Goal: Task Accomplishment & Management: Manage account settings

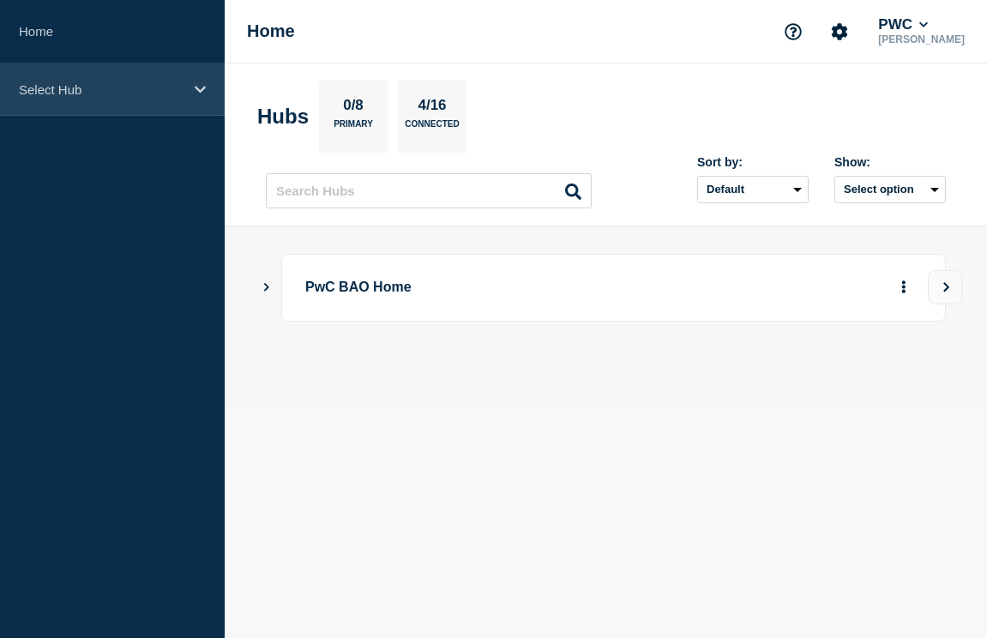
click at [112, 90] on p "Select Hub" at bounding box center [101, 89] width 165 height 15
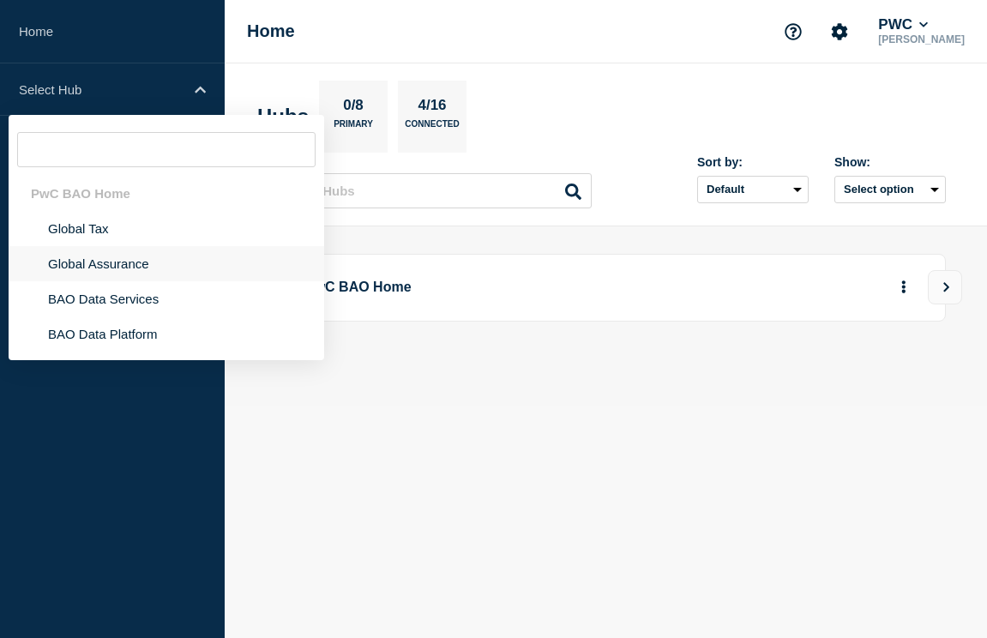
click at [141, 257] on li "Global Assurance" at bounding box center [166, 263] width 315 height 35
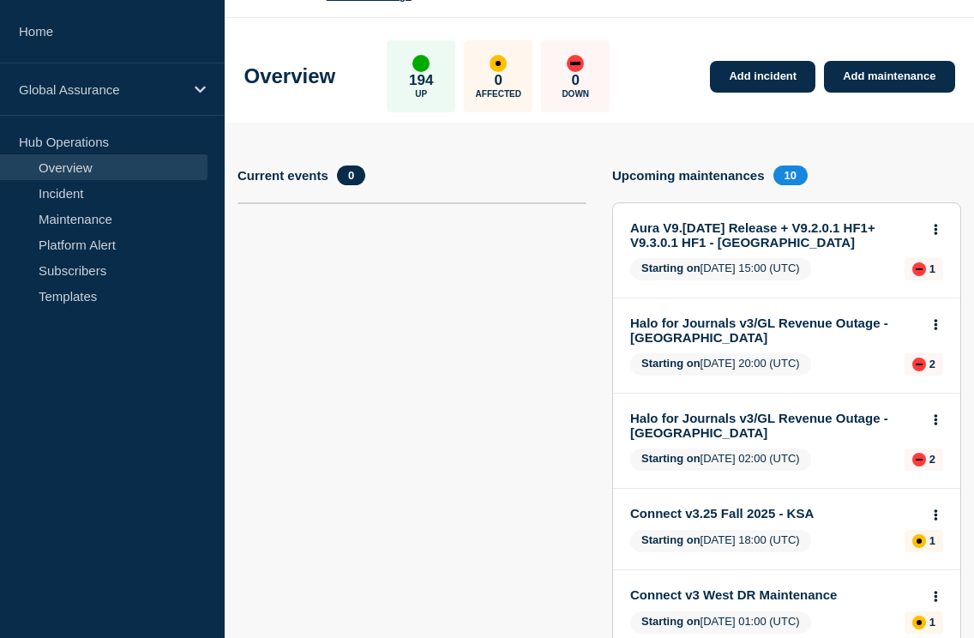
scroll to position [47, 0]
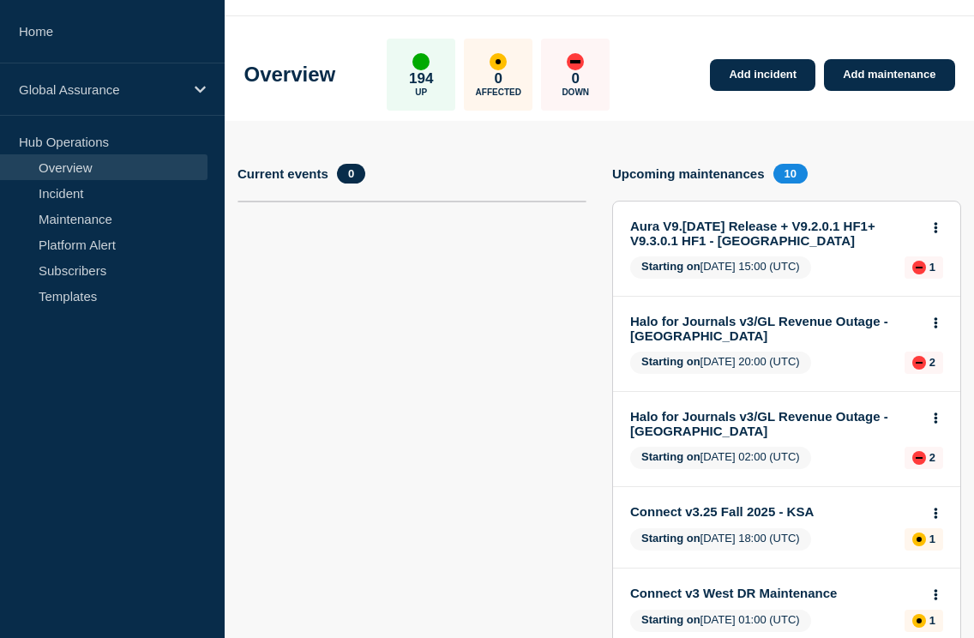
click at [772, 435] on link "Halo for Journals v3/GL Revenue Outage - [GEOGRAPHIC_DATA]" at bounding box center [775, 423] width 290 height 29
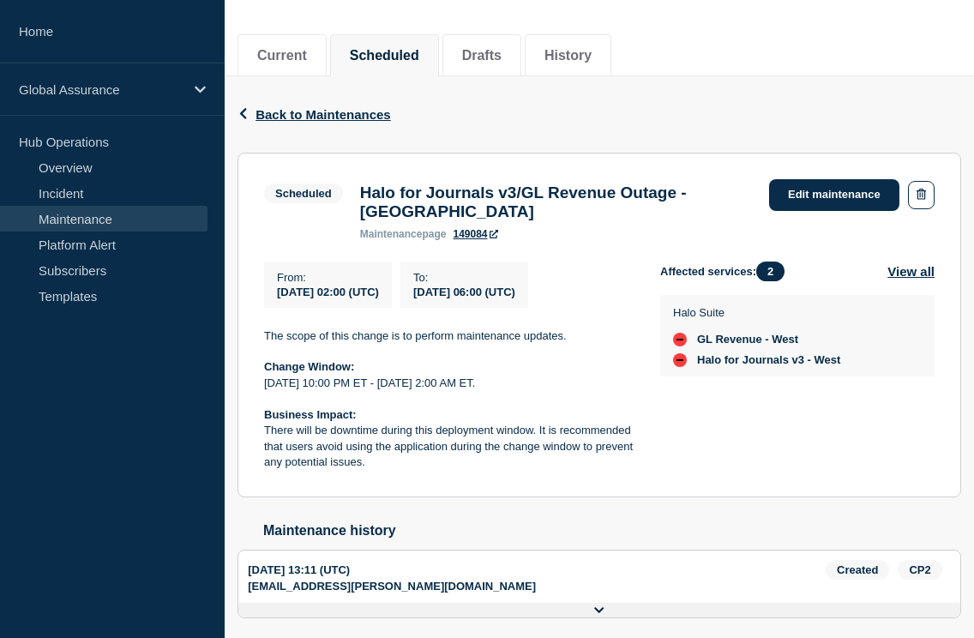
scroll to position [94, 0]
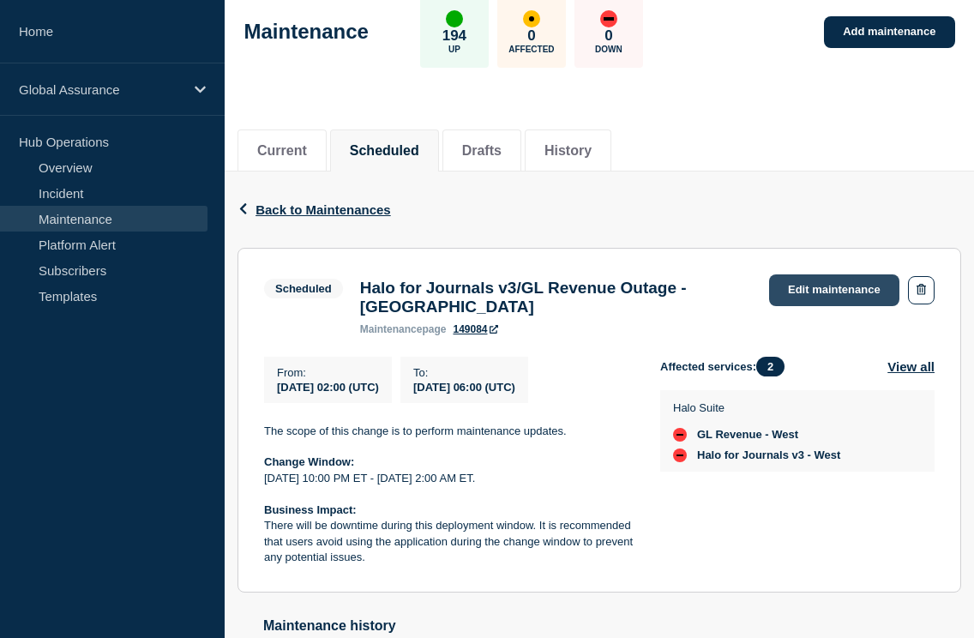
click at [806, 285] on link "Edit maintenance" at bounding box center [834, 290] width 130 height 32
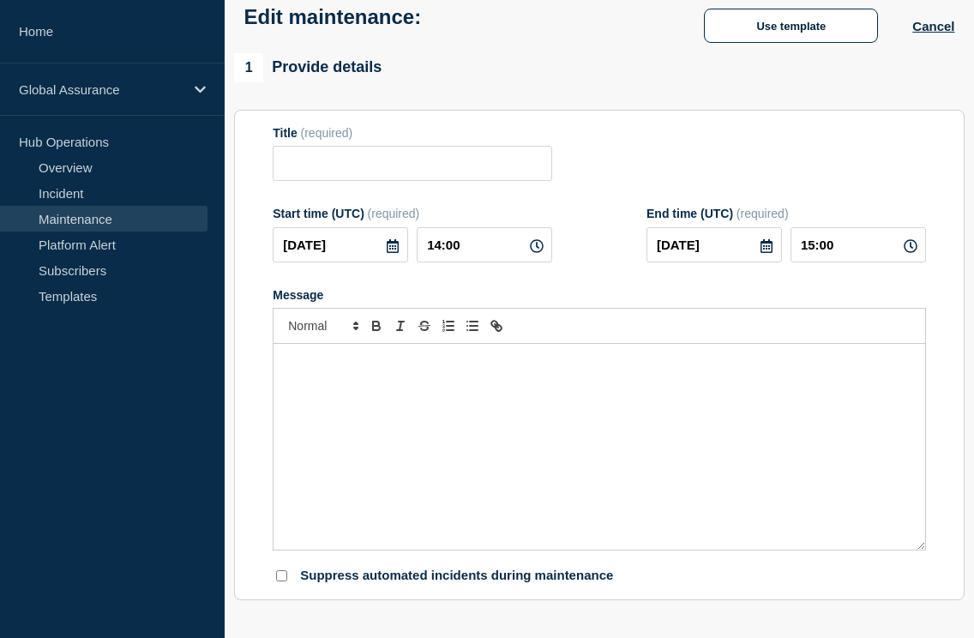
type input "Halo for Journals v3/GL Revenue Outage - [GEOGRAPHIC_DATA]"
type input "[DATE]"
type input "02:00"
type input "[DATE]"
type input "06:00"
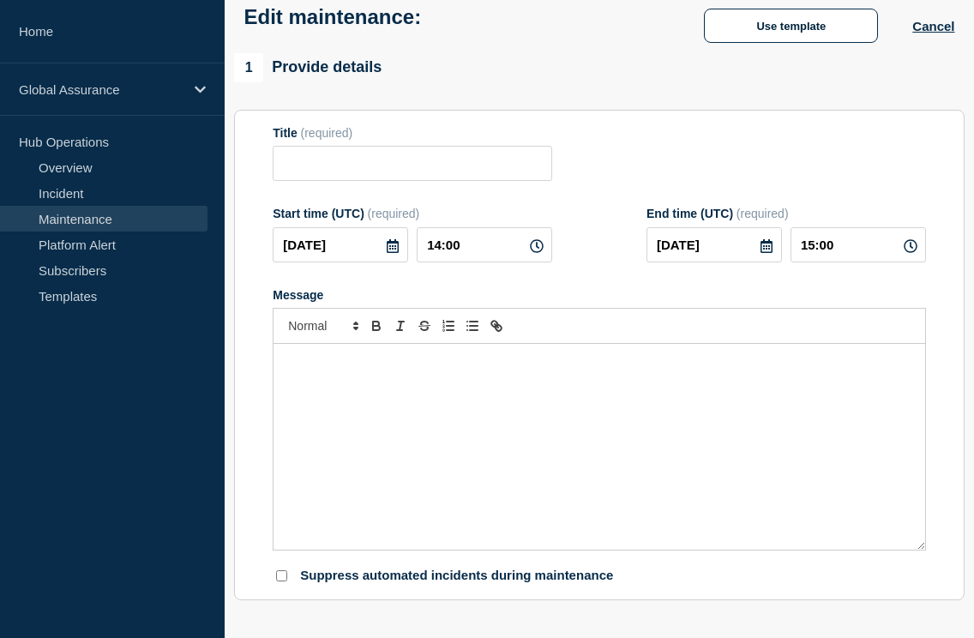
checkbox input "false"
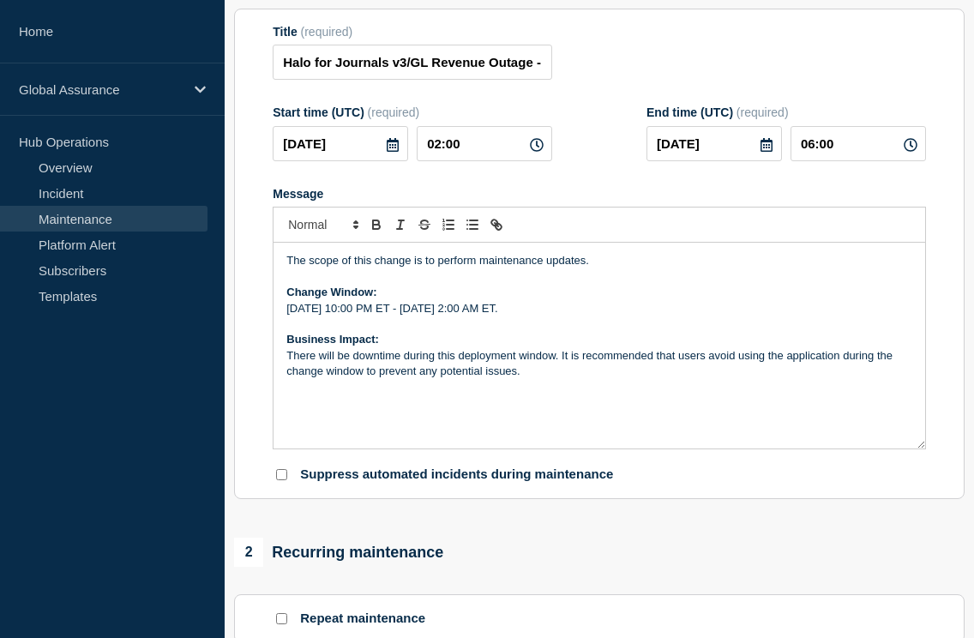
scroll to position [27, 0]
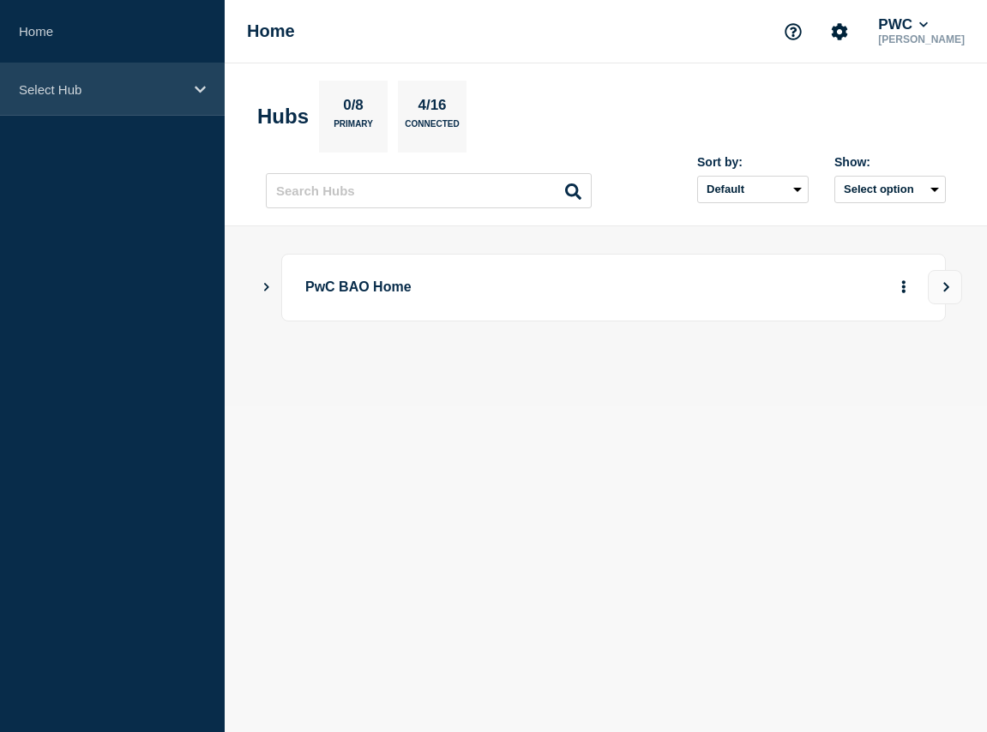
click at [133, 86] on p "Select Hub" at bounding box center [101, 89] width 165 height 15
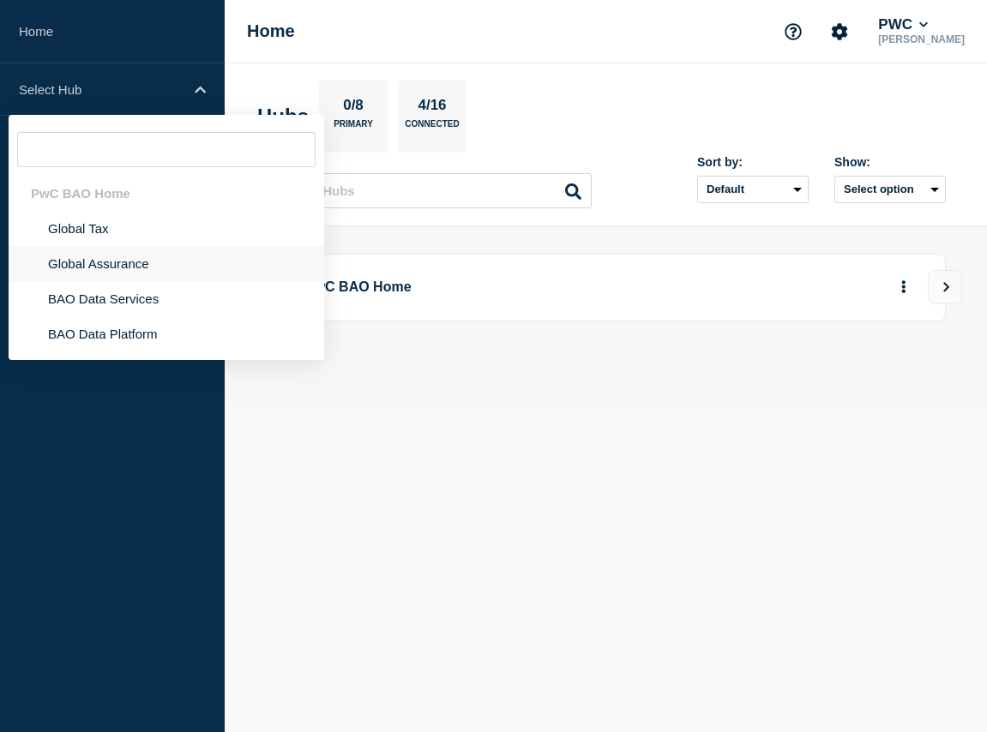
click at [133, 274] on li "Global Assurance" at bounding box center [166, 263] width 315 height 35
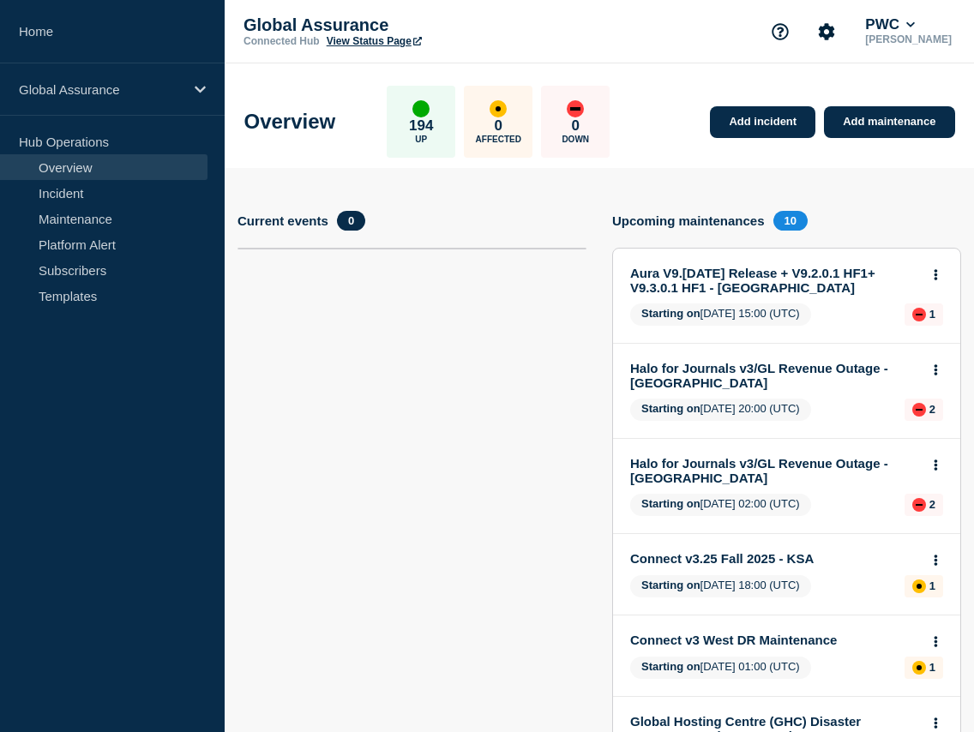
click at [446, 398] on section "Current events 0" at bounding box center [411, 705] width 349 height 988
click at [63, 213] on link "Maintenance" at bounding box center [103, 219] width 207 height 26
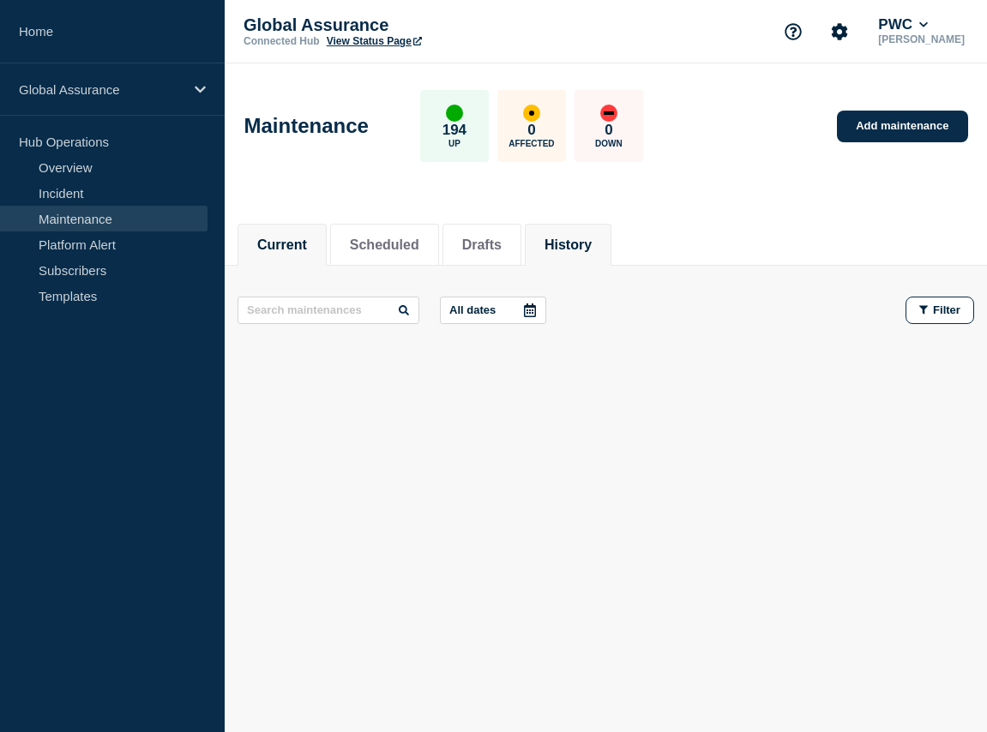
click at [555, 231] on li "History" at bounding box center [568, 245] width 87 height 42
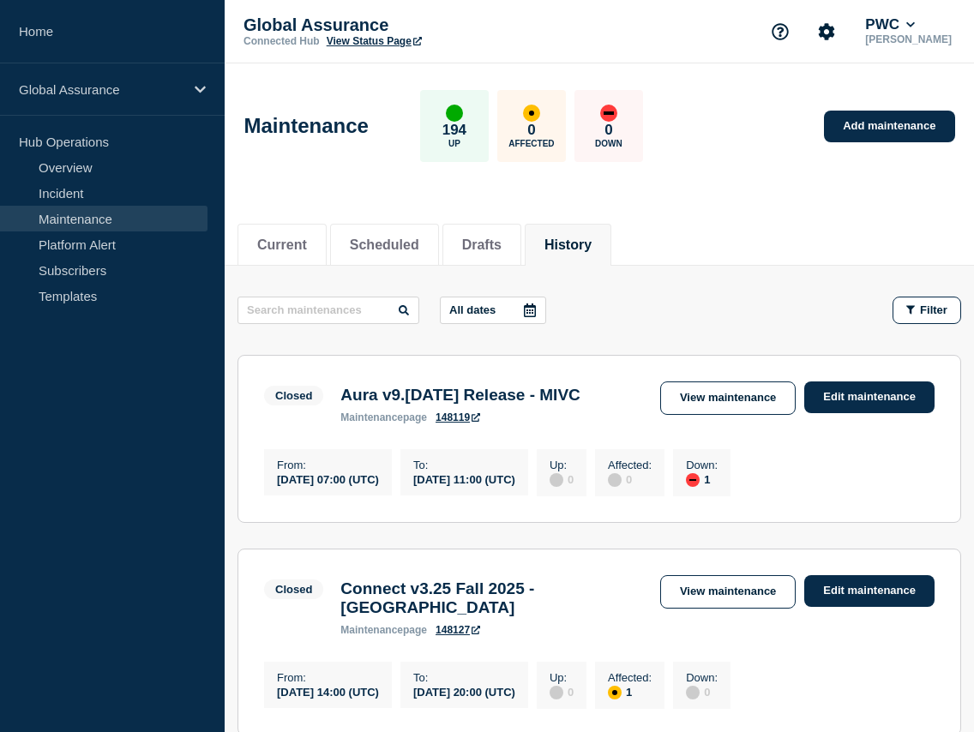
click at [309, 318] on input "text" at bounding box center [328, 310] width 182 height 27
type input "crypto"
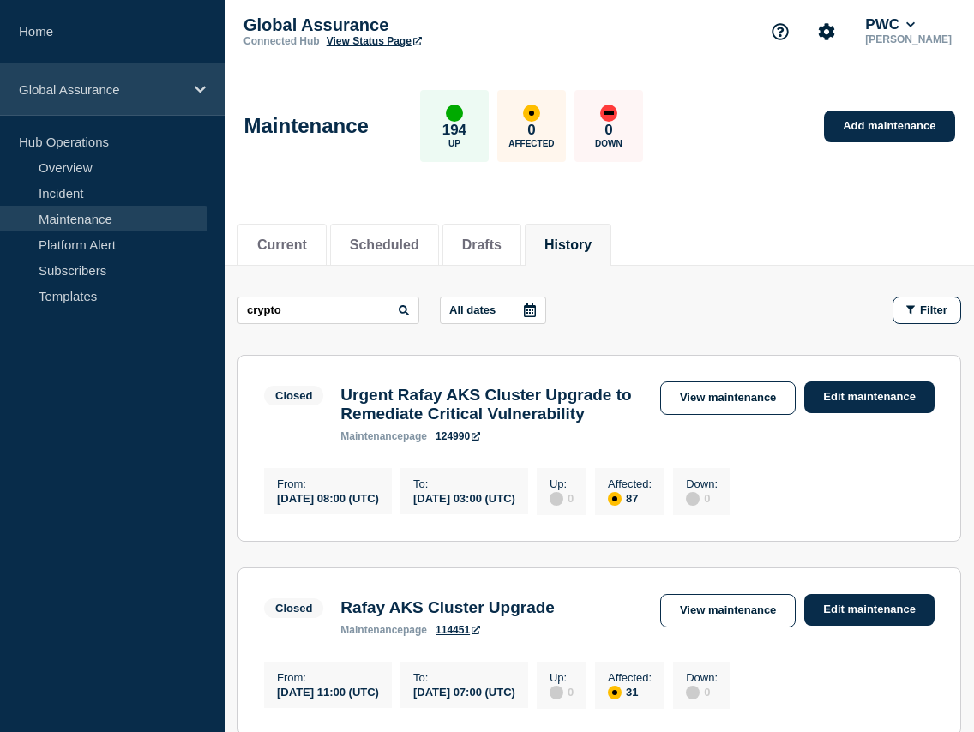
click at [150, 82] on p "Global Assurance" at bounding box center [101, 89] width 165 height 15
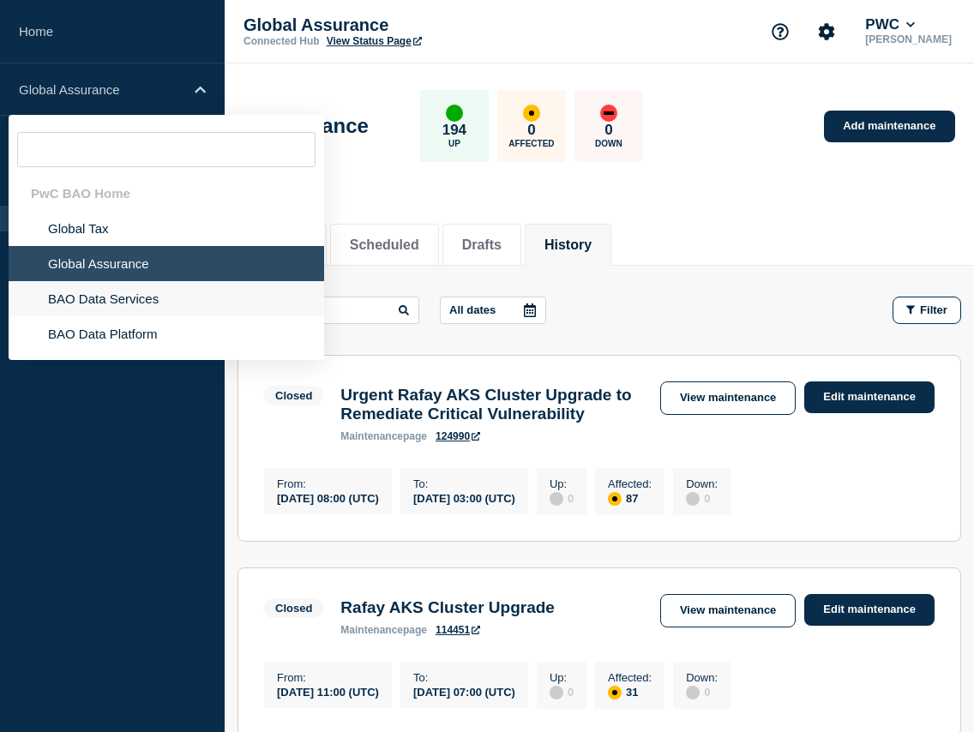
click at [170, 316] on li "BAO Data Services" at bounding box center [166, 298] width 315 height 35
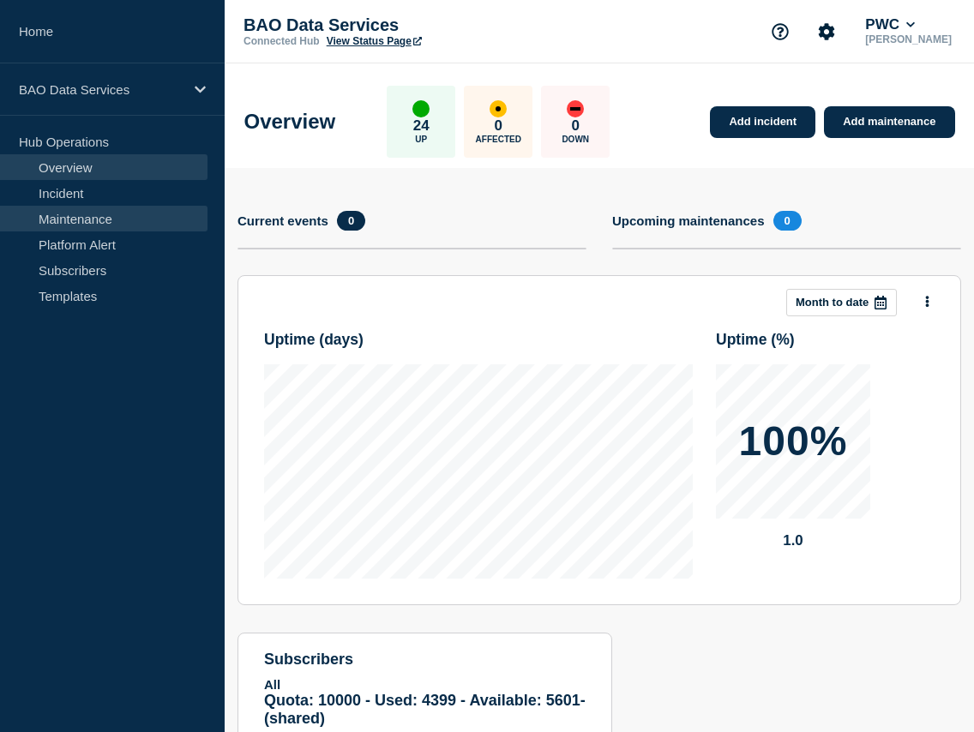
click at [116, 221] on link "Maintenance" at bounding box center [103, 219] width 207 height 26
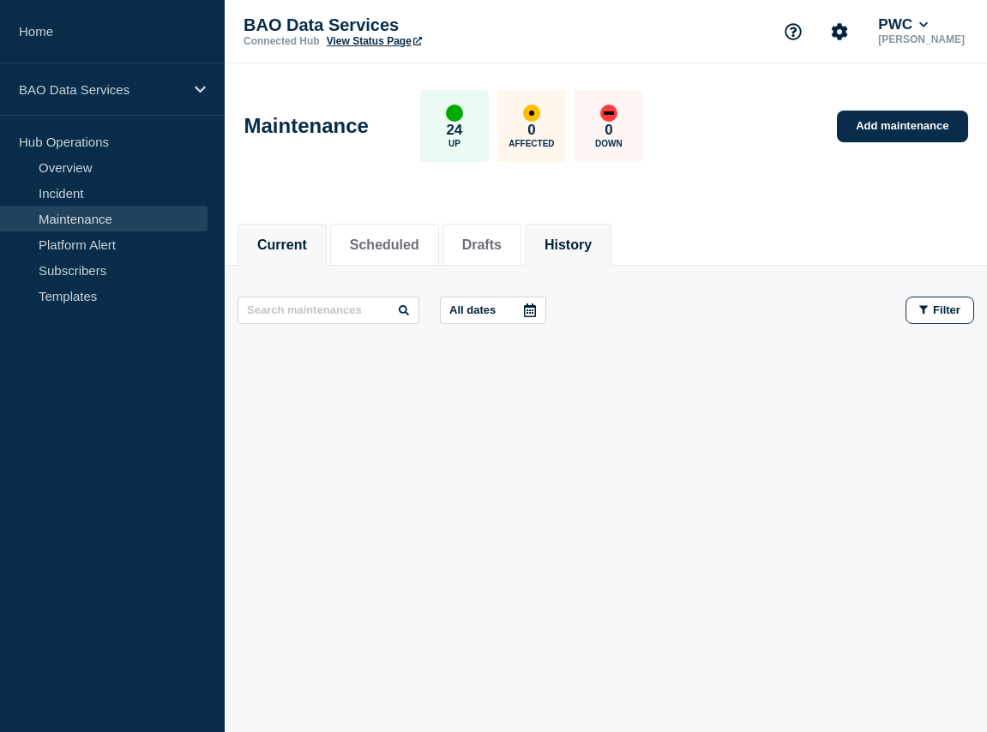
click at [560, 257] on li "History" at bounding box center [568, 245] width 87 height 42
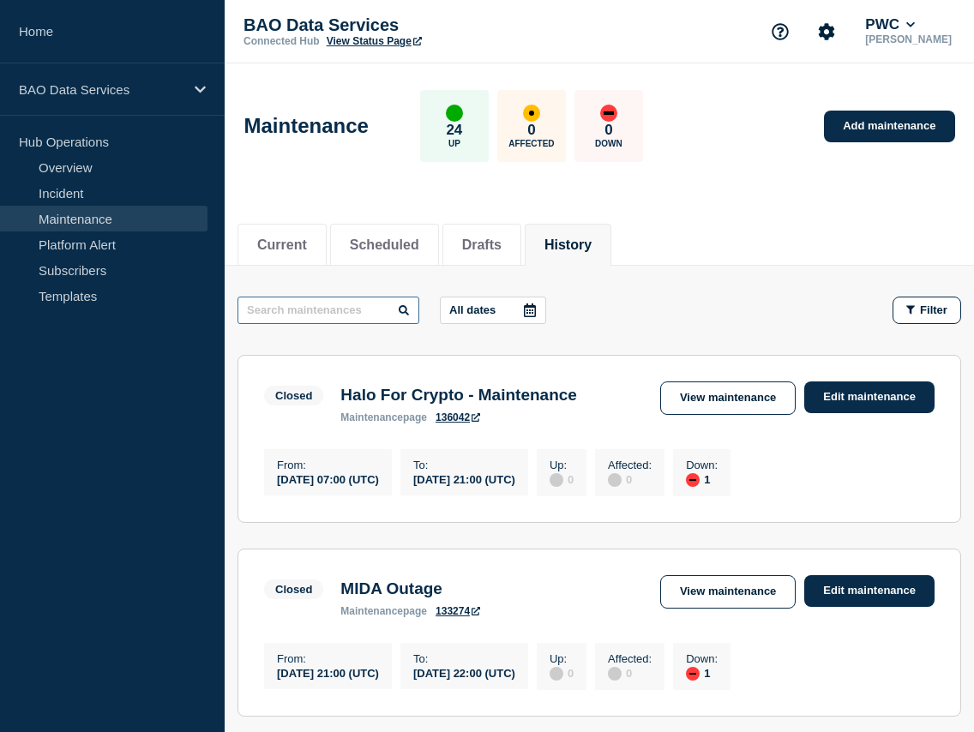
click at [314, 315] on input "text" at bounding box center [328, 310] width 182 height 27
click at [780, 416] on div "Closed Halo For Crypto - Maintenance maintenance page 136042 View maintenance E…" at bounding box center [599, 402] width 670 height 42
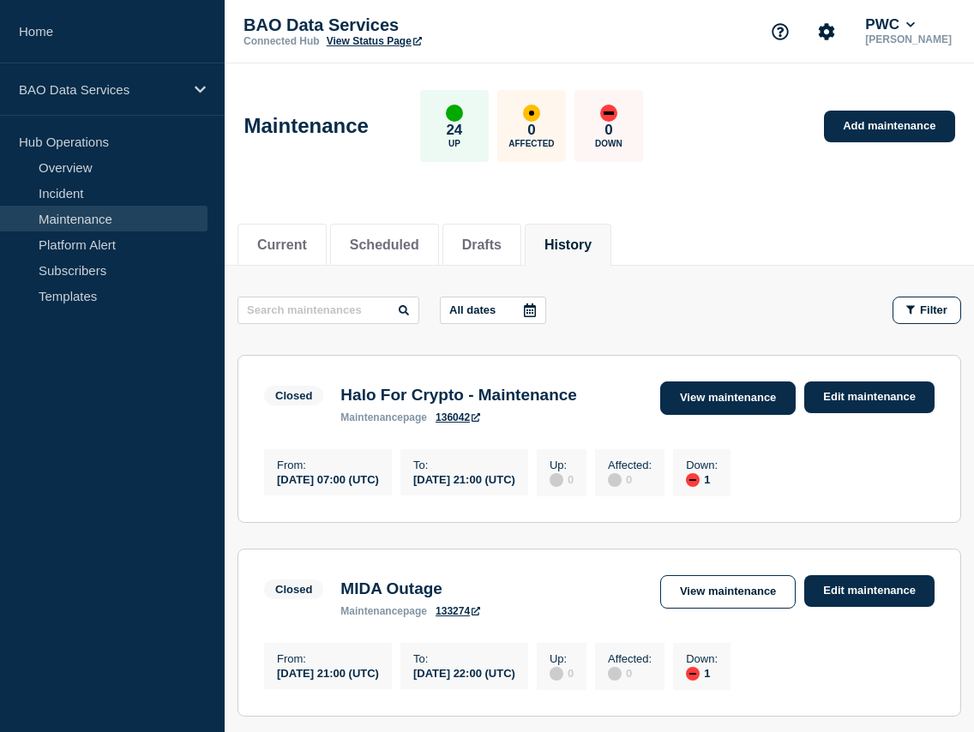
click at [782, 404] on link "View maintenance" at bounding box center [727, 397] width 135 height 33
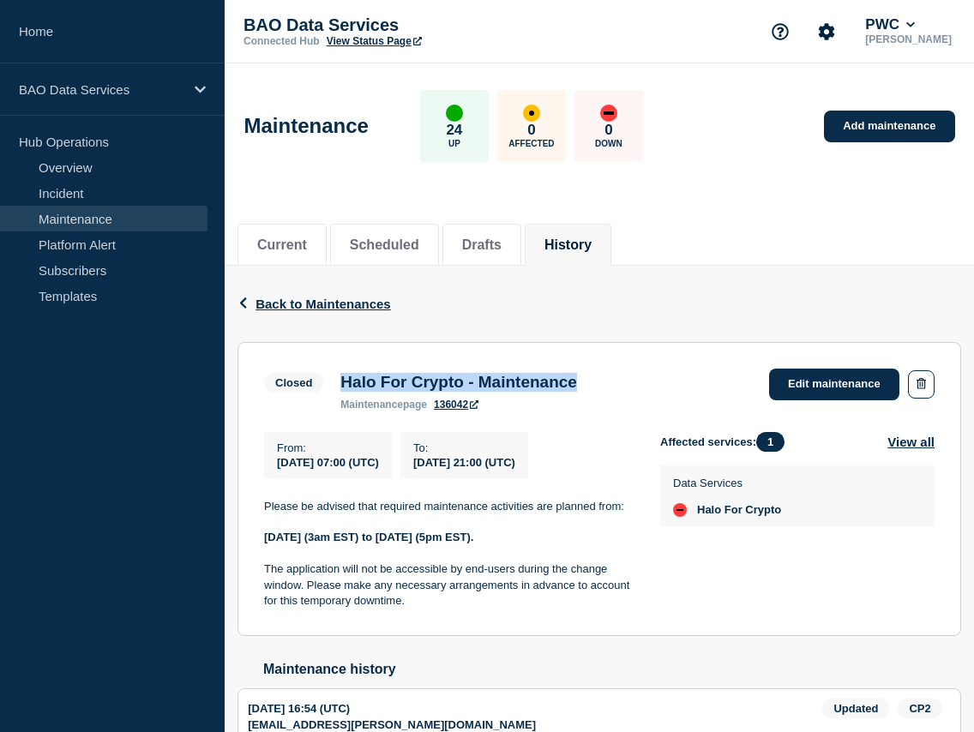
drag, startPoint x: 345, startPoint y: 385, endPoint x: 576, endPoint y: 385, distance: 231.5
click at [576, 385] on div "Halo For Crypto - Maintenance maintenance page 136042" at bounding box center [459, 392] width 254 height 38
copy h3 "Halo For Crypto - Maintenance"
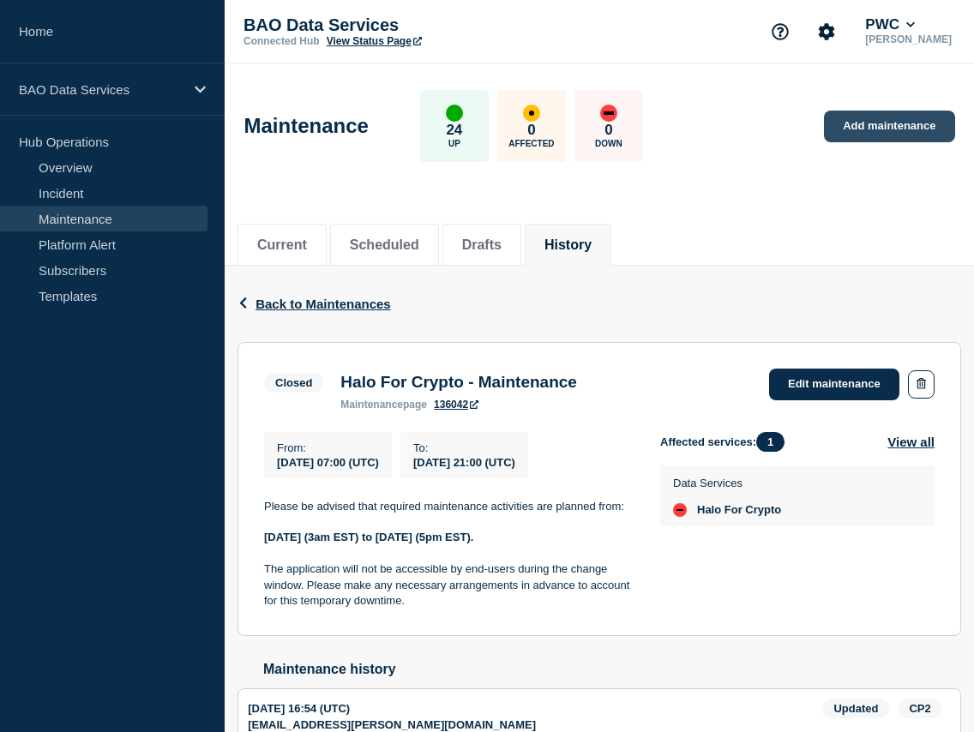
click at [882, 130] on link "Add maintenance" at bounding box center [889, 127] width 130 height 32
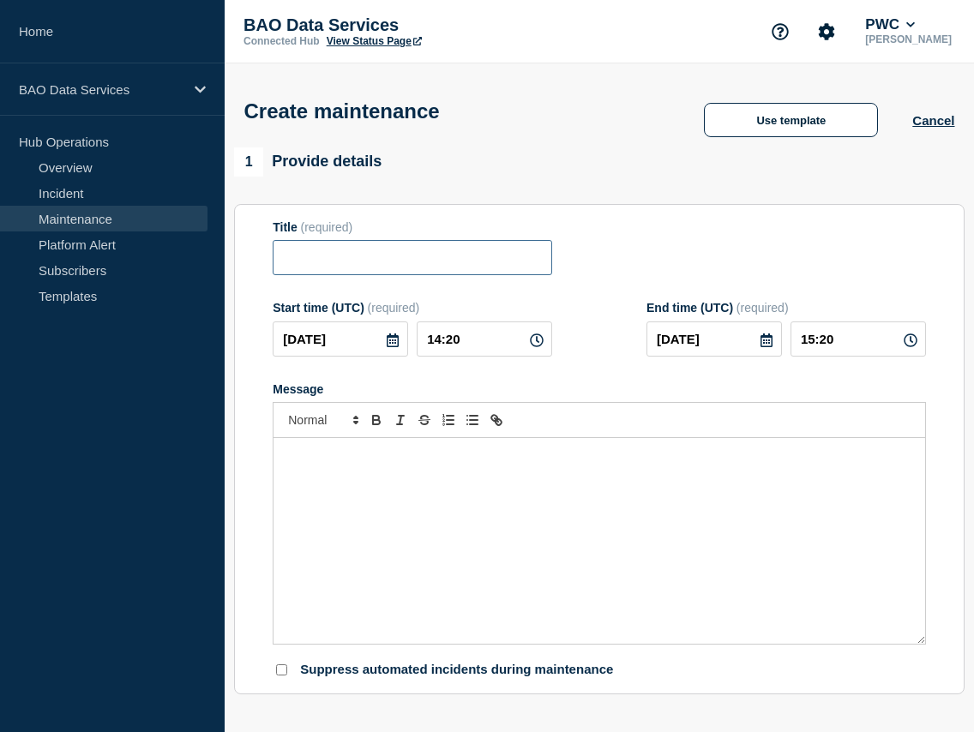
paste input "Halo For Crypto - Maintenance"
type input "Halo For Crypto - Maintenance"
click at [380, 508] on div "Message" at bounding box center [598, 541] width 651 height 206
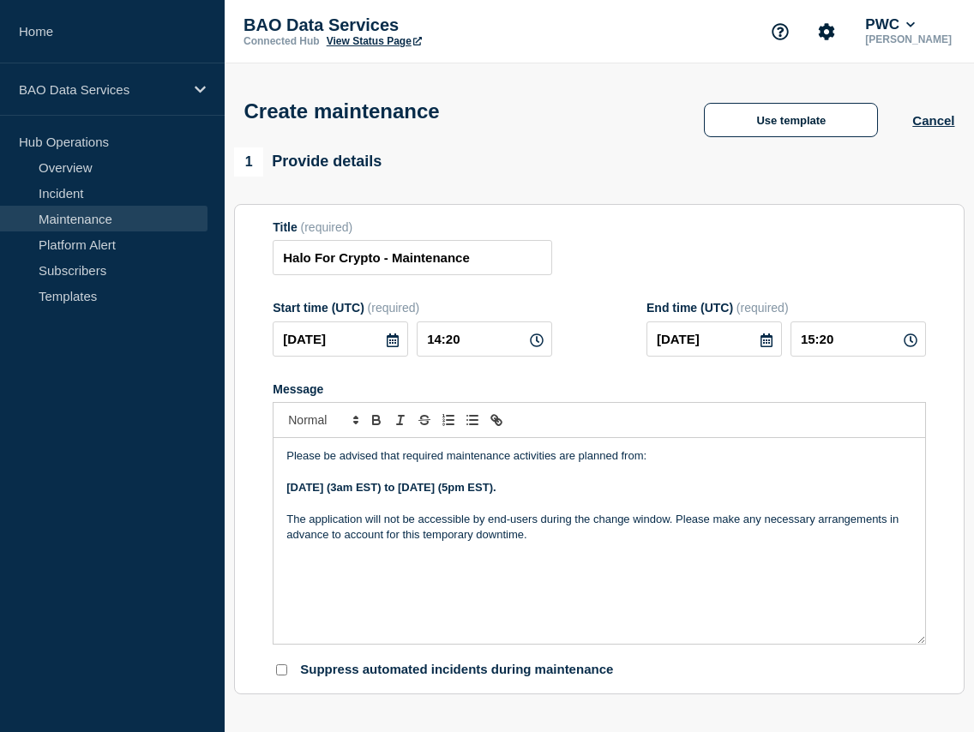
click at [291, 535] on p "The application will not be accessible by end-users during the change window. P…" at bounding box center [599, 528] width 626 height 32
click at [387, 347] on icon at bounding box center [393, 340] width 12 height 14
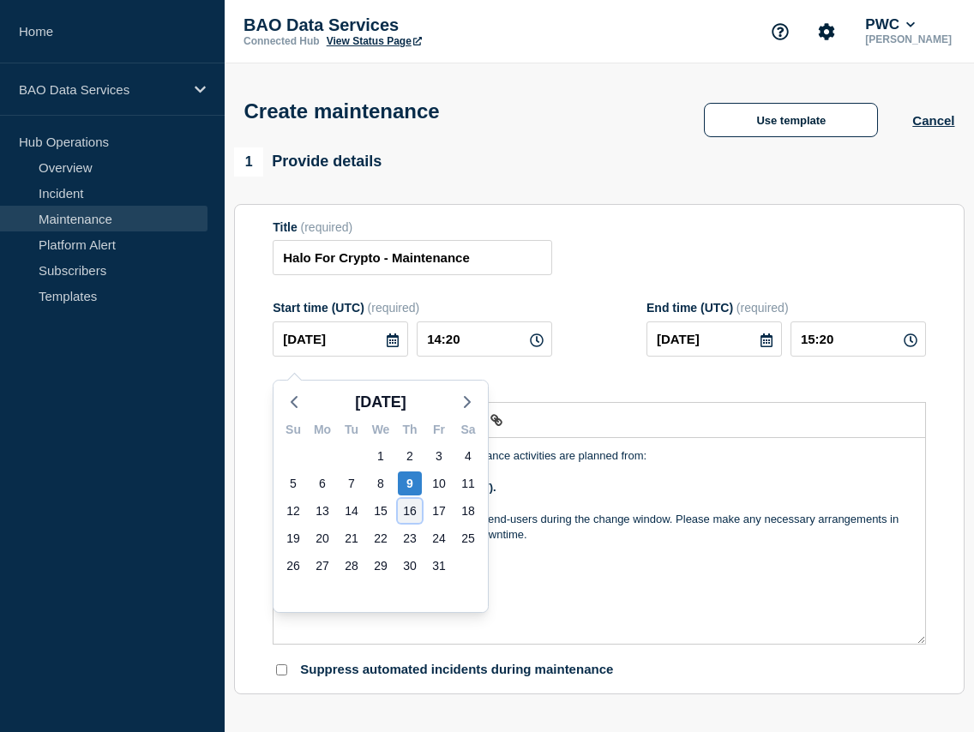
click at [411, 519] on div "16" at bounding box center [410, 511] width 24 height 24
type input "2025-10-16"
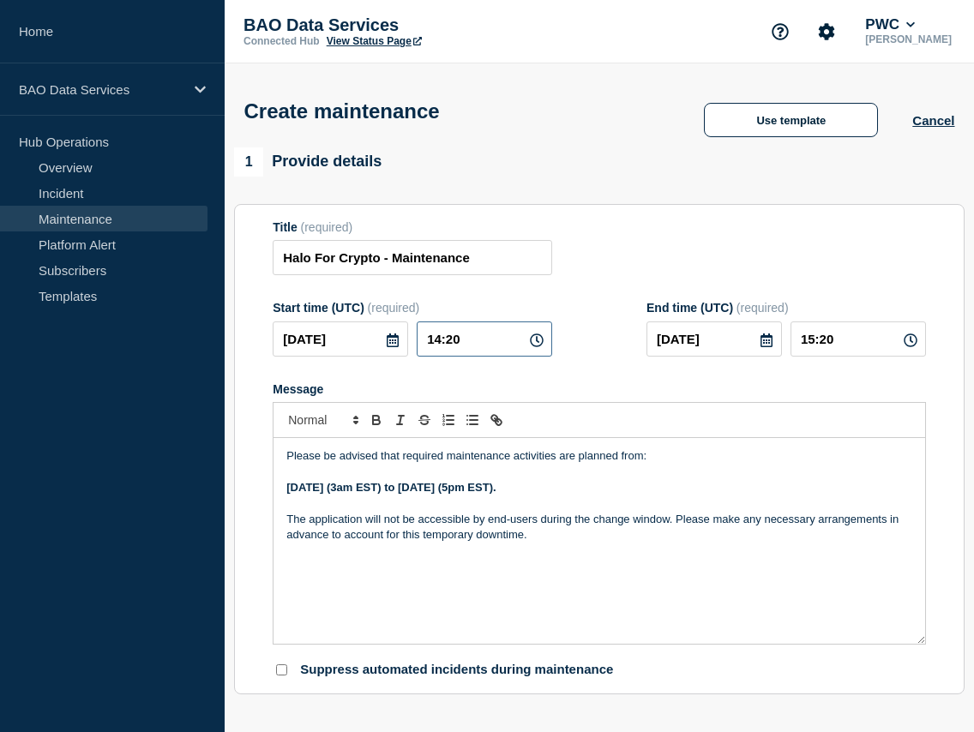
drag, startPoint x: 495, startPoint y: 352, endPoint x: 404, endPoint y: 366, distance: 91.9
click at [404, 357] on div "2025-10-16 14:20" at bounding box center [412, 338] width 279 height 35
click at [511, 351] on input "14:20" at bounding box center [484, 338] width 135 height 35
drag, startPoint x: 506, startPoint y: 354, endPoint x: 377, endPoint y: 340, distance: 129.3
click at [377, 340] on div "2025-10-16 14:20" at bounding box center [412, 338] width 279 height 35
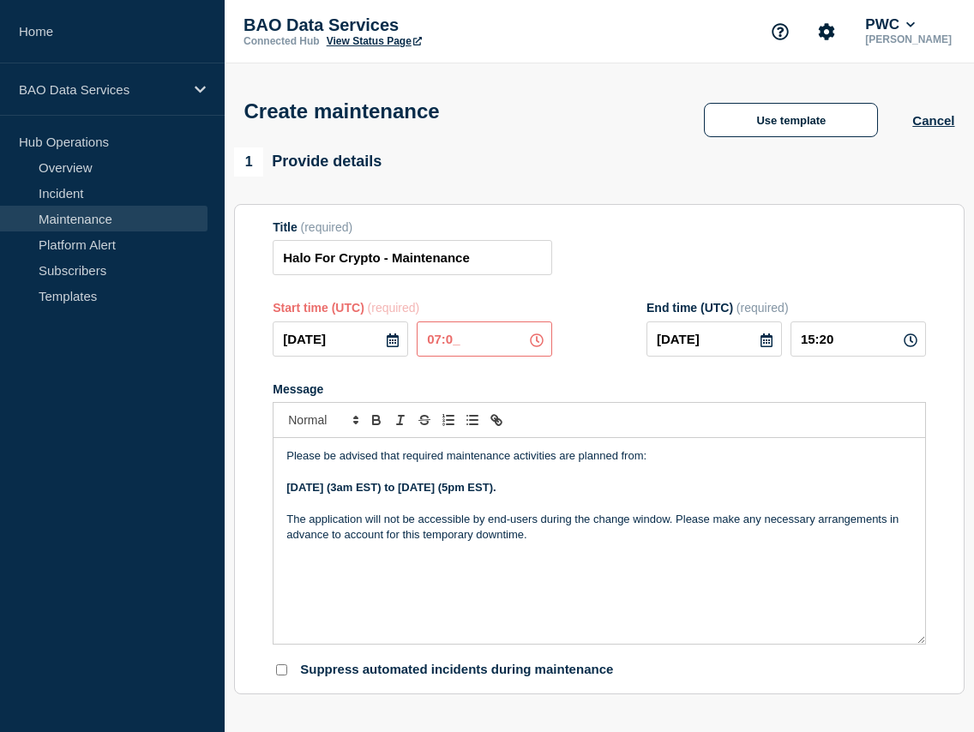
type input "07:00"
drag, startPoint x: 857, startPoint y: 359, endPoint x: 786, endPoint y: 354, distance: 71.3
click at [786, 354] on div "2025-10-16 08:00" at bounding box center [785, 338] width 279 height 35
drag, startPoint x: 796, startPoint y: 350, endPoint x: 898, endPoint y: 350, distance: 102.0
click at [898, 350] on input "09:00" at bounding box center [857, 338] width 135 height 35
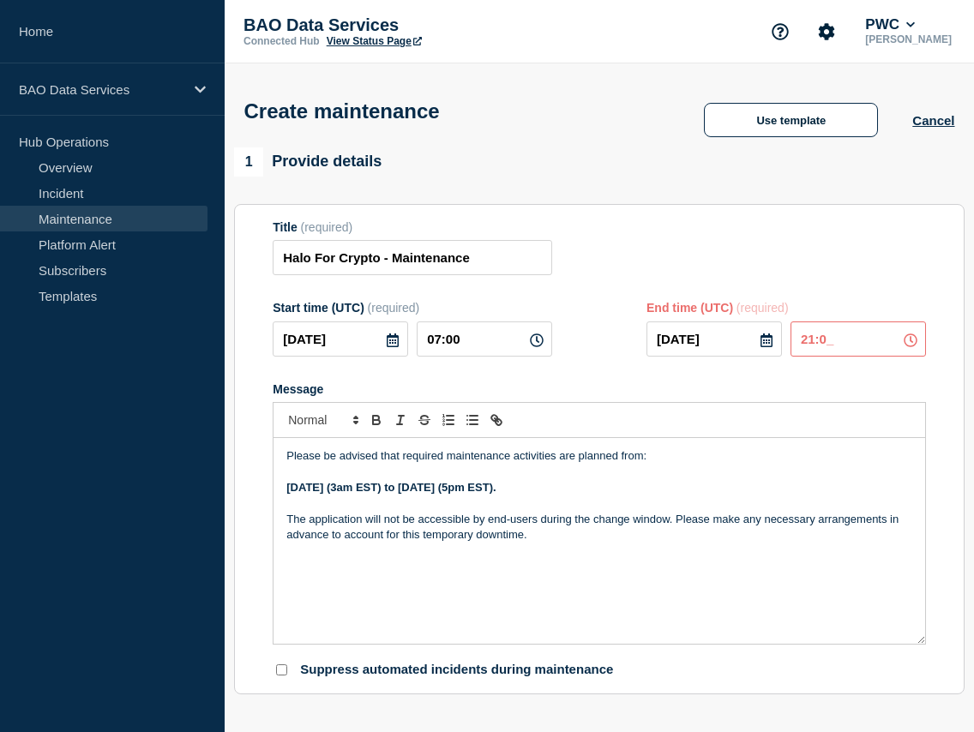
type input "21:00"
click at [897, 233] on div "Title (required) Halo For Crypto - Maintenance" at bounding box center [599, 248] width 653 height 56
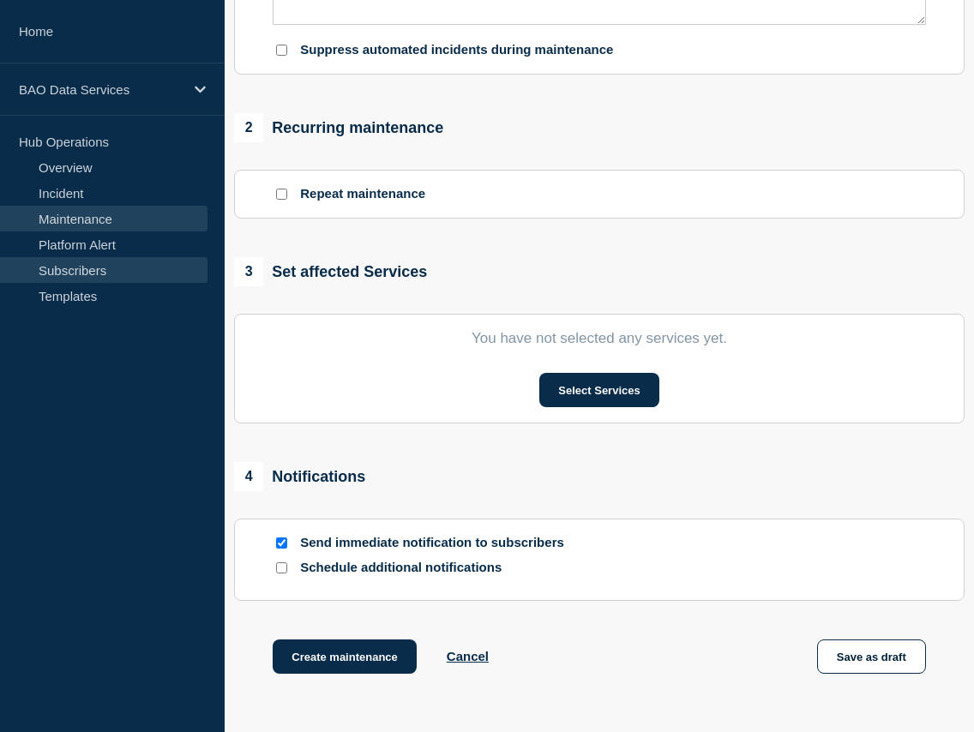
scroll to position [645, 0]
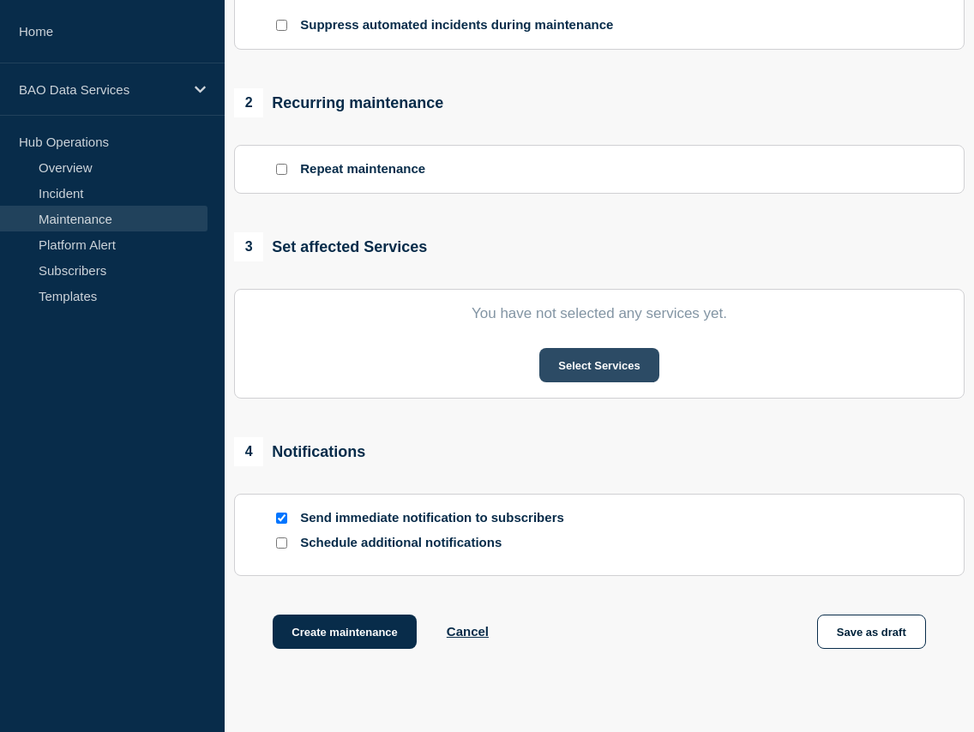
click at [609, 382] on button "Select Services" at bounding box center [598, 365] width 119 height 34
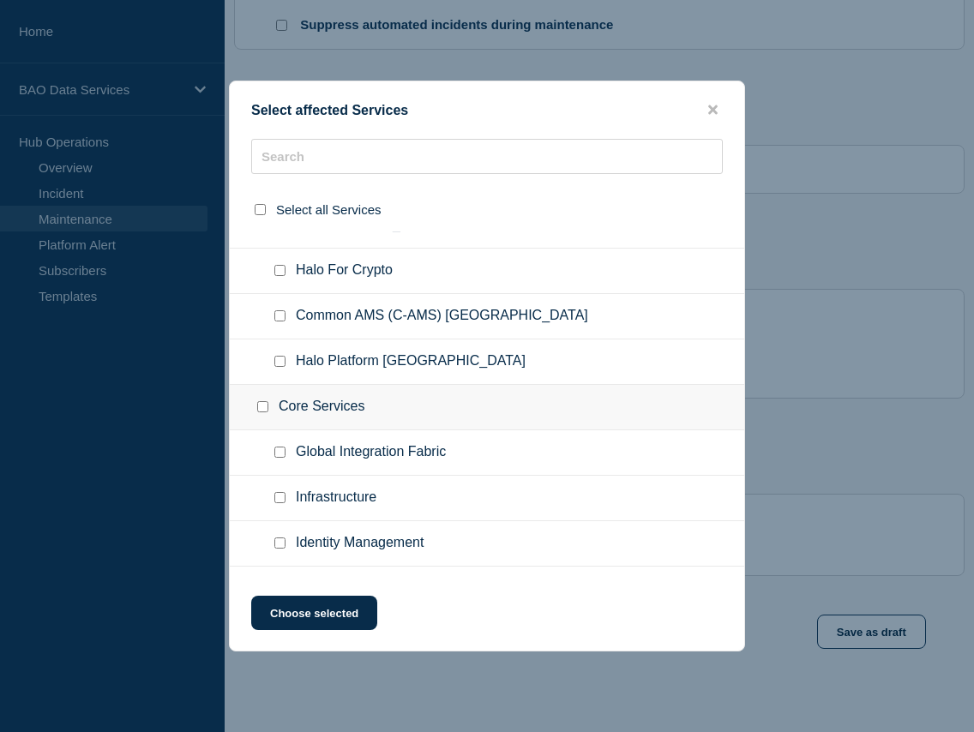
scroll to position [775, 0]
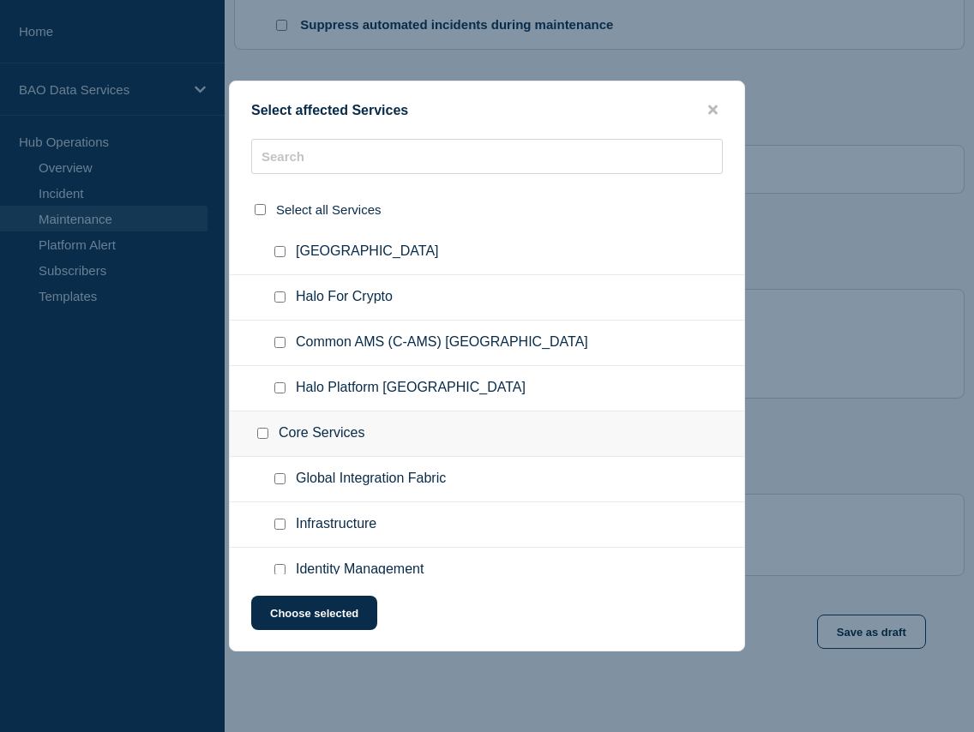
click at [285, 303] on input "Halo For Crypto checkbox" at bounding box center [279, 296] width 11 height 11
checkbox input "true"
click at [357, 612] on button "Choose selected" at bounding box center [314, 613] width 126 height 34
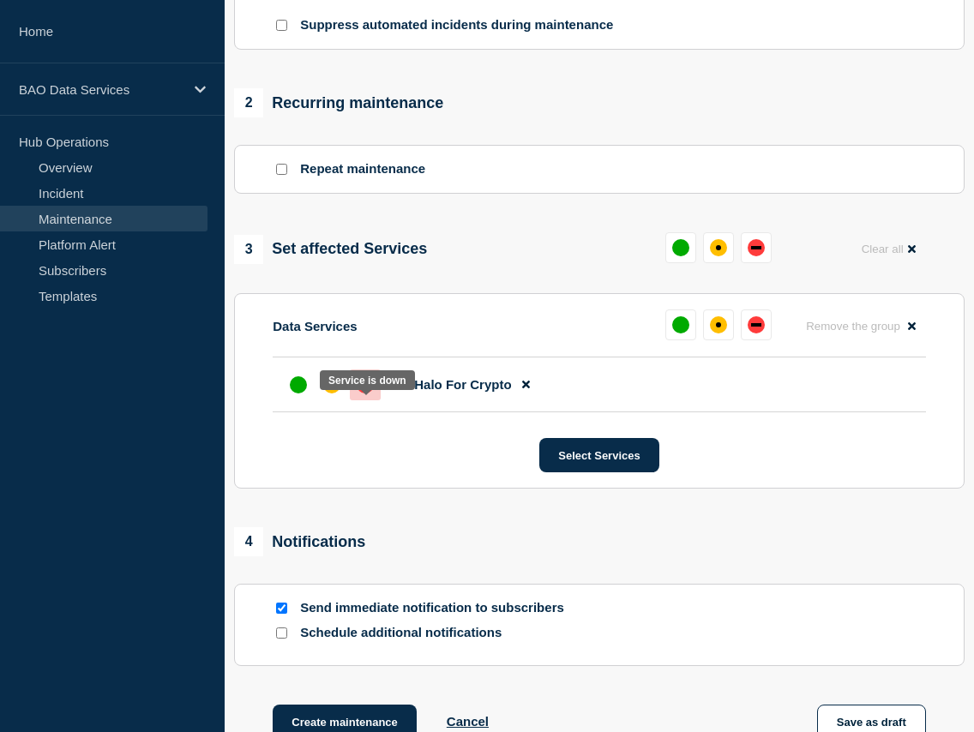
click at [359, 393] on div "down" at bounding box center [365, 384] width 17 height 17
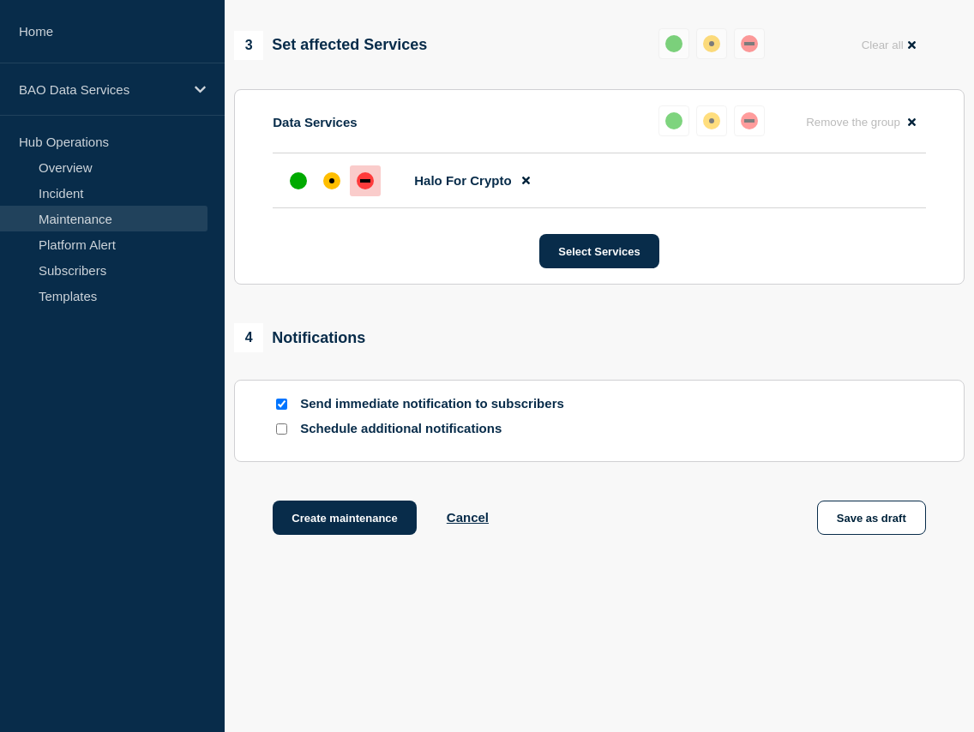
scroll to position [878, 0]
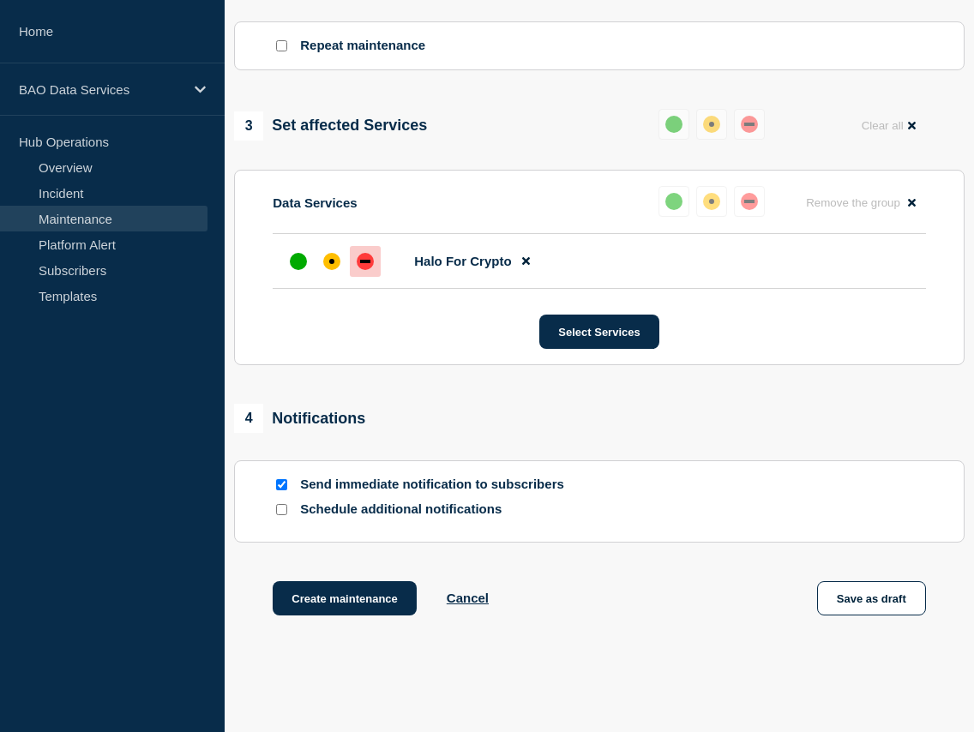
scroll to position [769, 0]
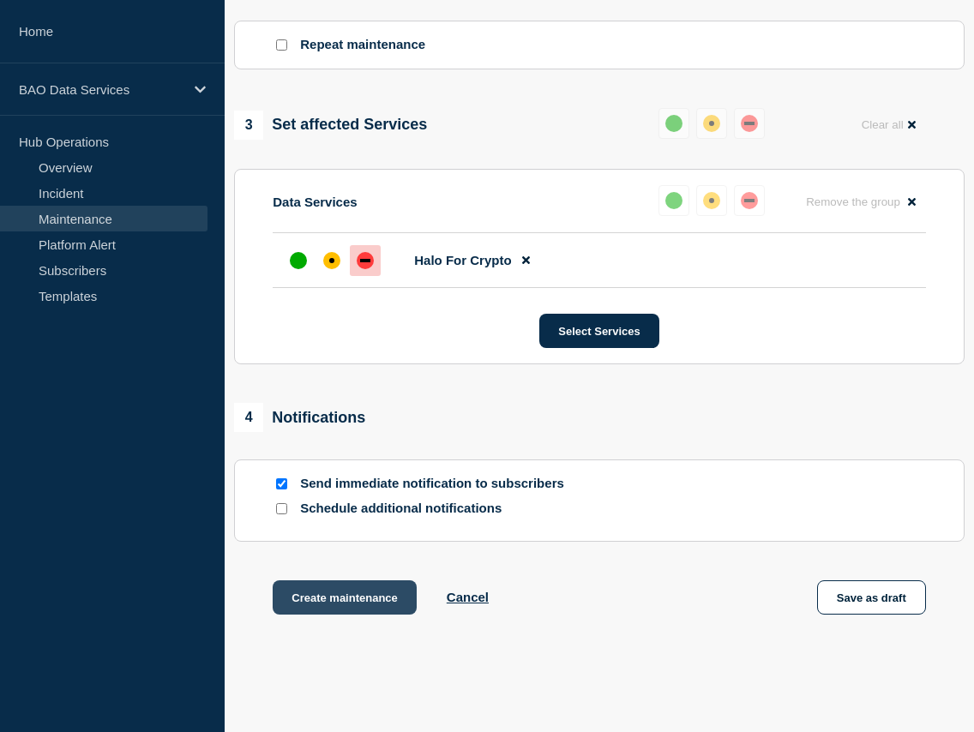
click at [399, 615] on button "Create maintenance" at bounding box center [345, 597] width 144 height 34
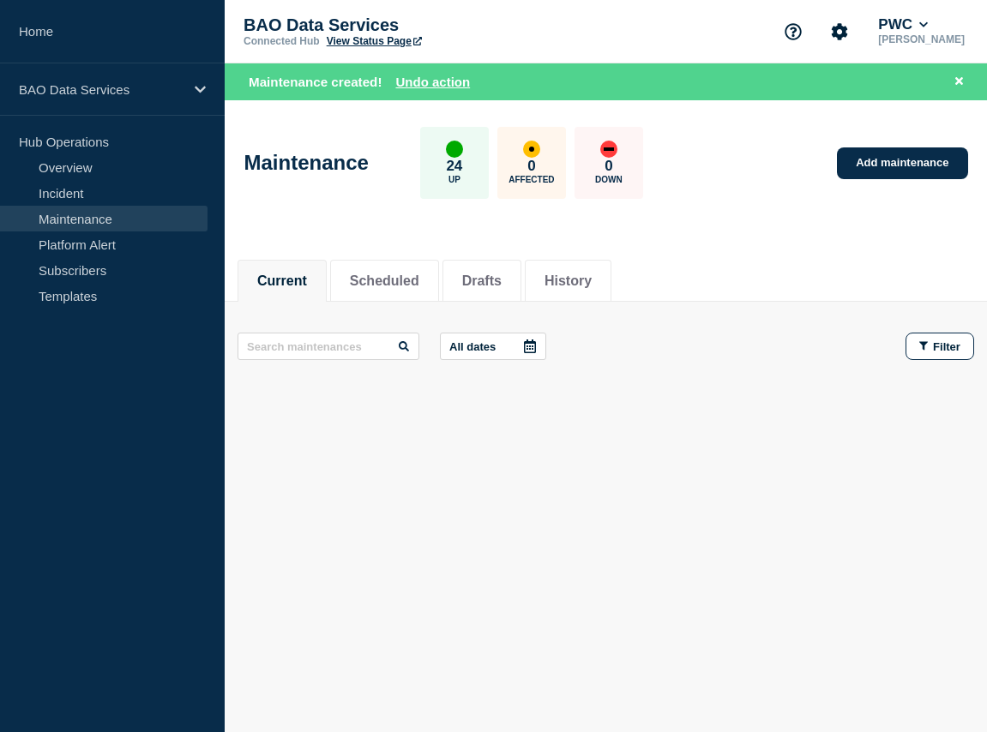
click at [372, 303] on main "All dates Filter" at bounding box center [606, 346] width 762 height 89
click at [388, 285] on button "Scheduled" at bounding box center [384, 280] width 69 height 15
click at [499, 282] on button "Drafts" at bounding box center [481, 280] width 39 height 15
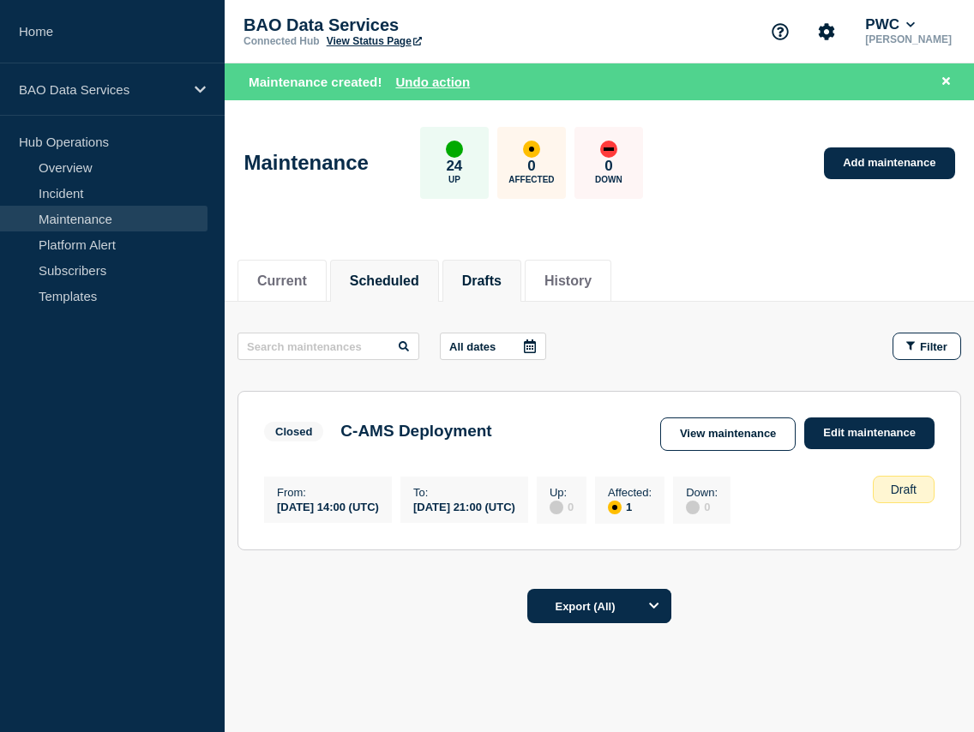
click at [407, 294] on li "Scheduled" at bounding box center [384, 281] width 109 height 42
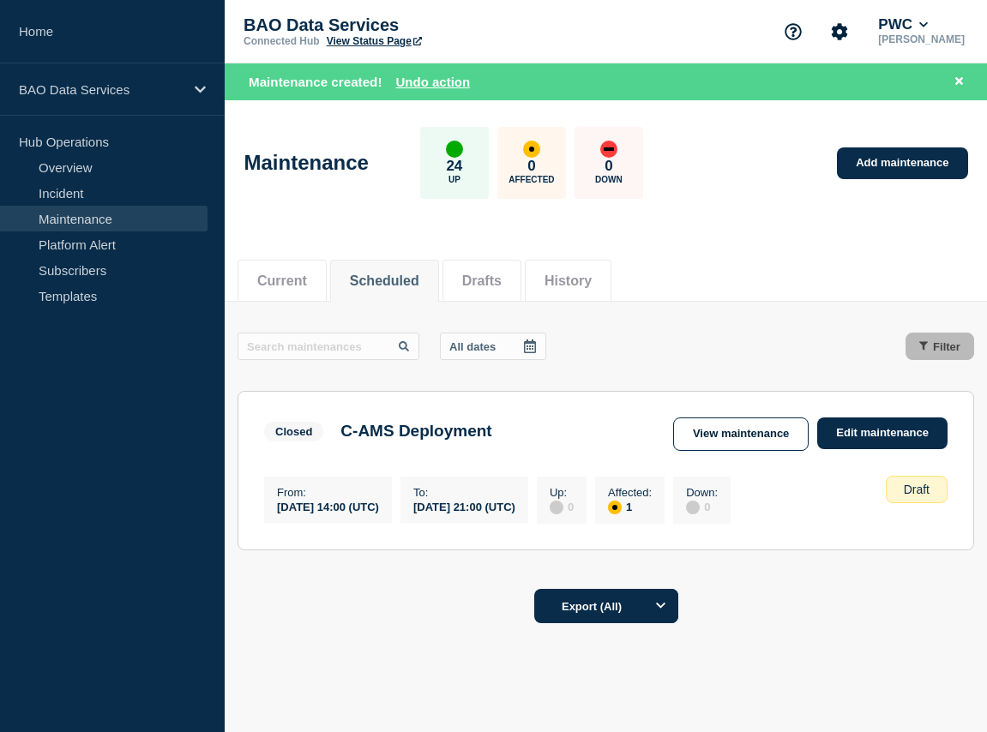
click at [272, 273] on button "Current" at bounding box center [282, 280] width 50 height 15
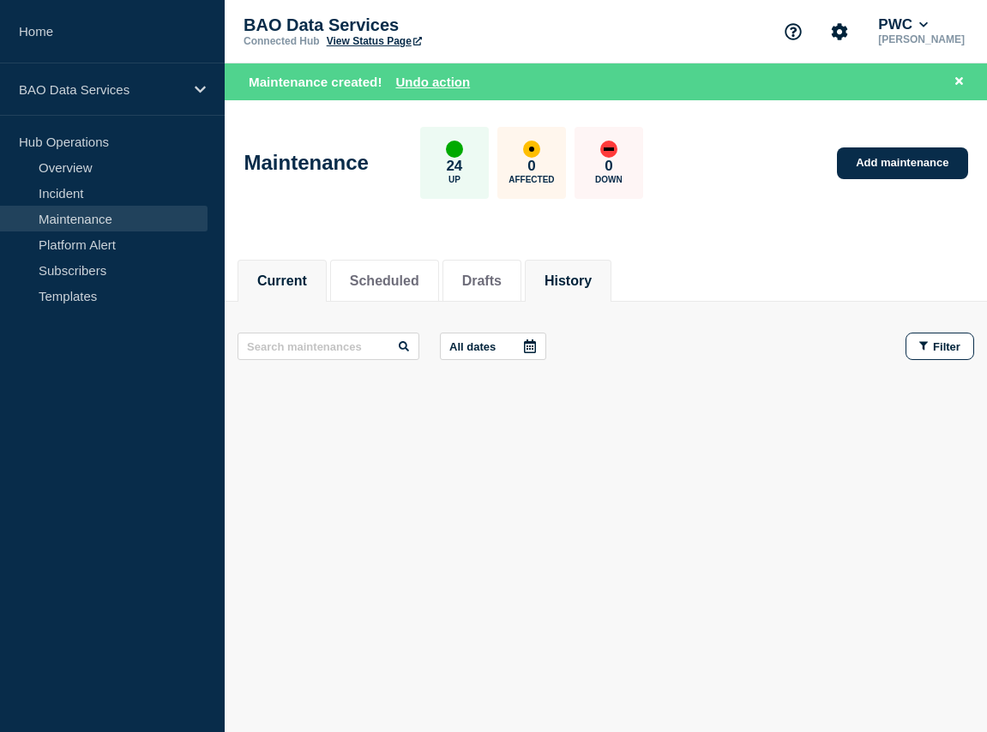
click at [578, 281] on button "History" at bounding box center [567, 280] width 47 height 15
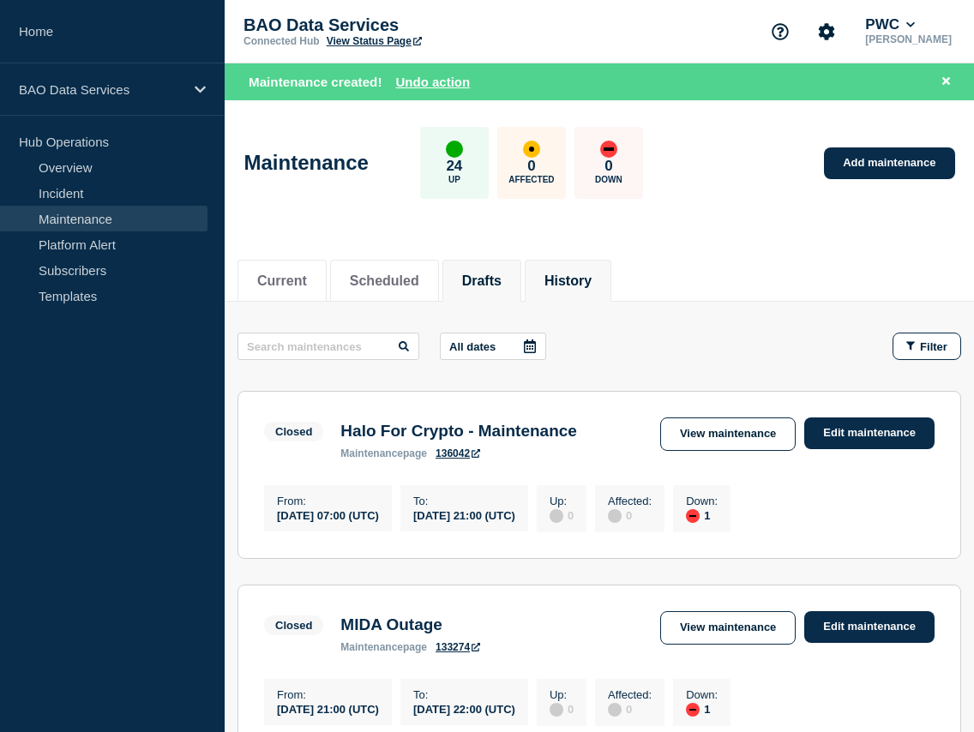
click at [513, 289] on li "Drafts" at bounding box center [481, 281] width 79 height 42
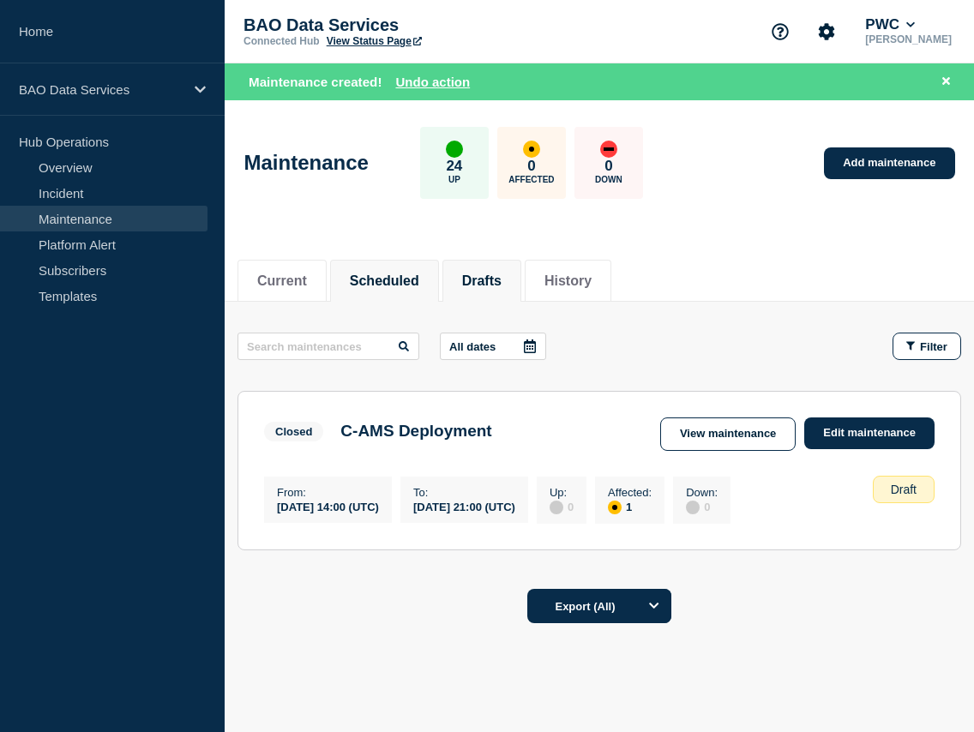
click at [411, 278] on button "Scheduled" at bounding box center [384, 280] width 69 height 15
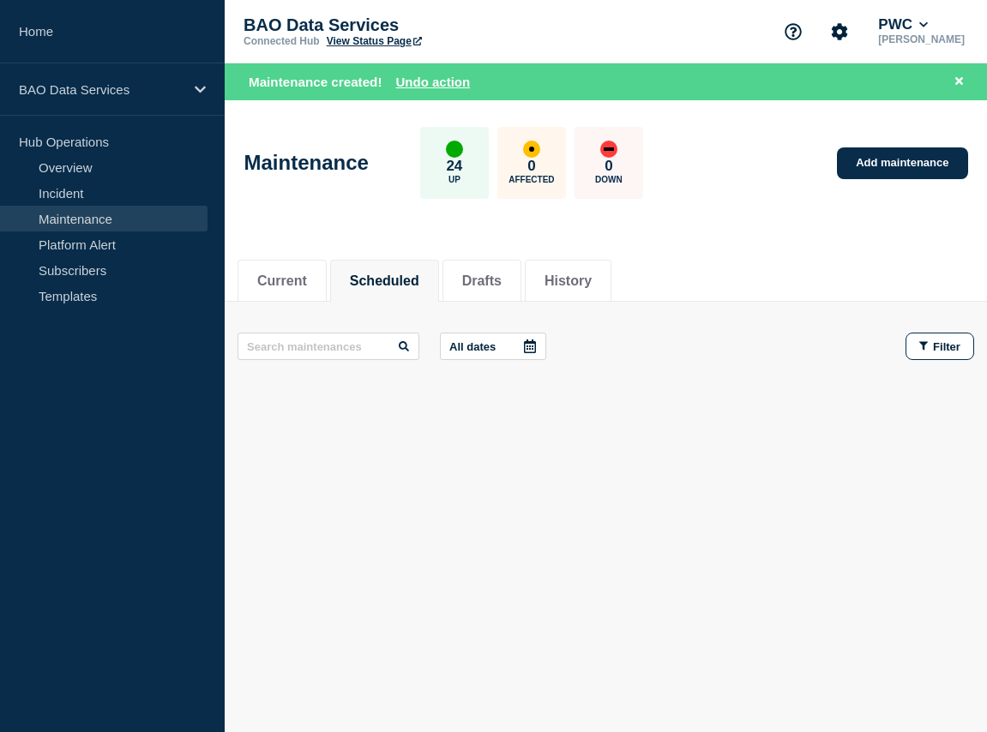
click at [327, 277] on ul "Current Scheduled Drafts History" at bounding box center [425, 281] width 377 height 42
click at [317, 278] on li "Current" at bounding box center [281, 281] width 89 height 42
click at [350, 275] on button "Scheduled" at bounding box center [384, 280] width 69 height 15
click at [445, 276] on li "Drafts" at bounding box center [481, 281] width 79 height 42
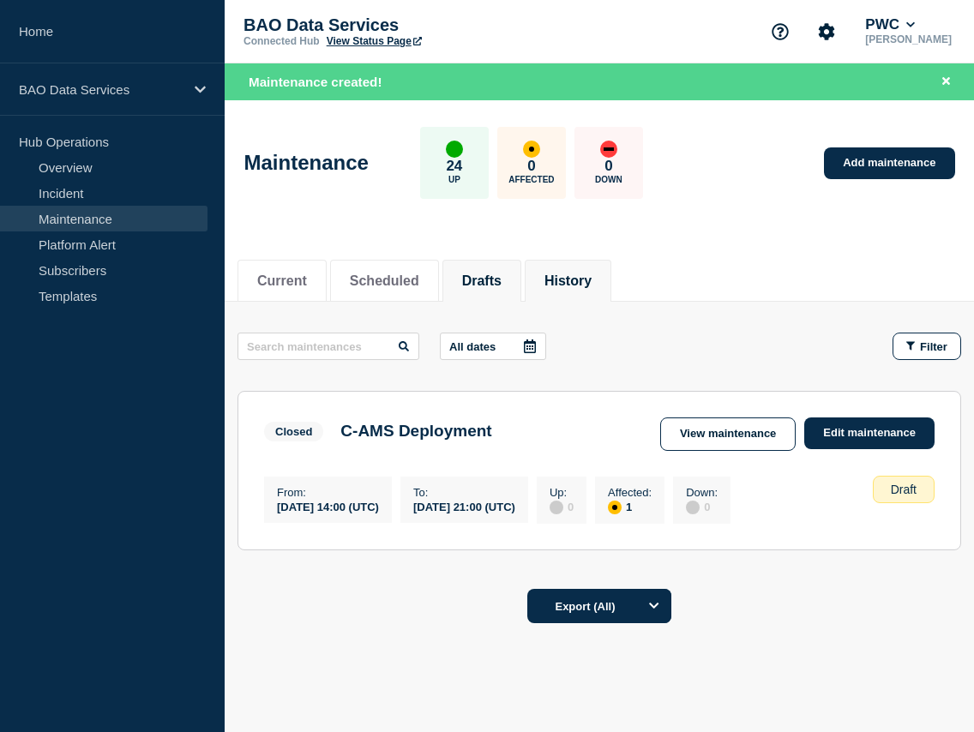
click at [568, 285] on button "History" at bounding box center [567, 280] width 47 height 15
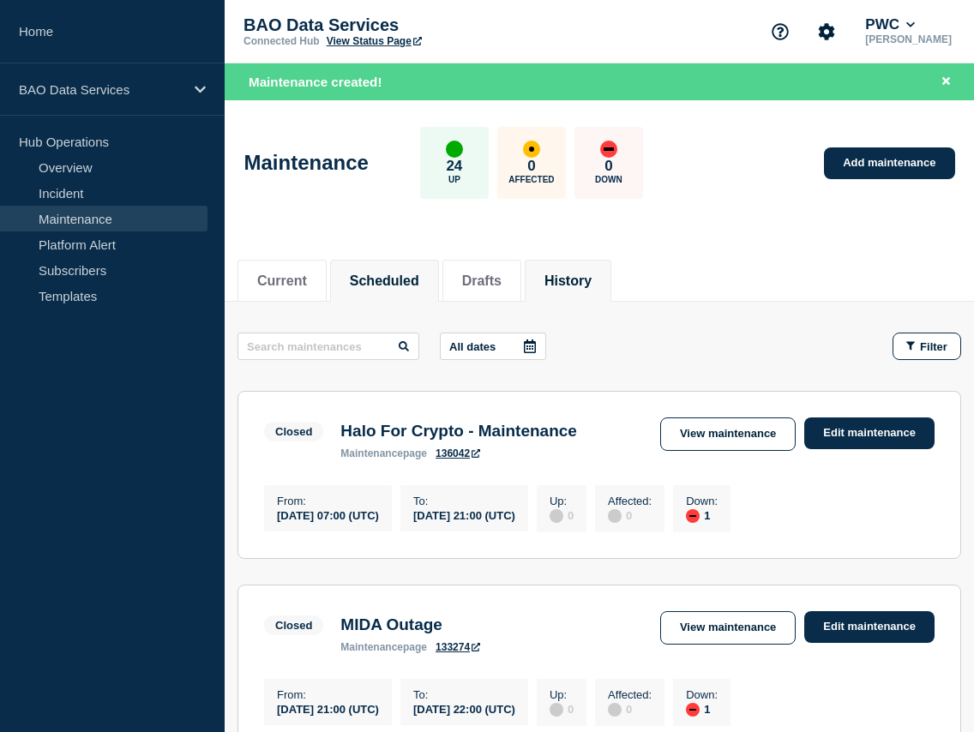
click at [387, 280] on button "Scheduled" at bounding box center [384, 280] width 69 height 15
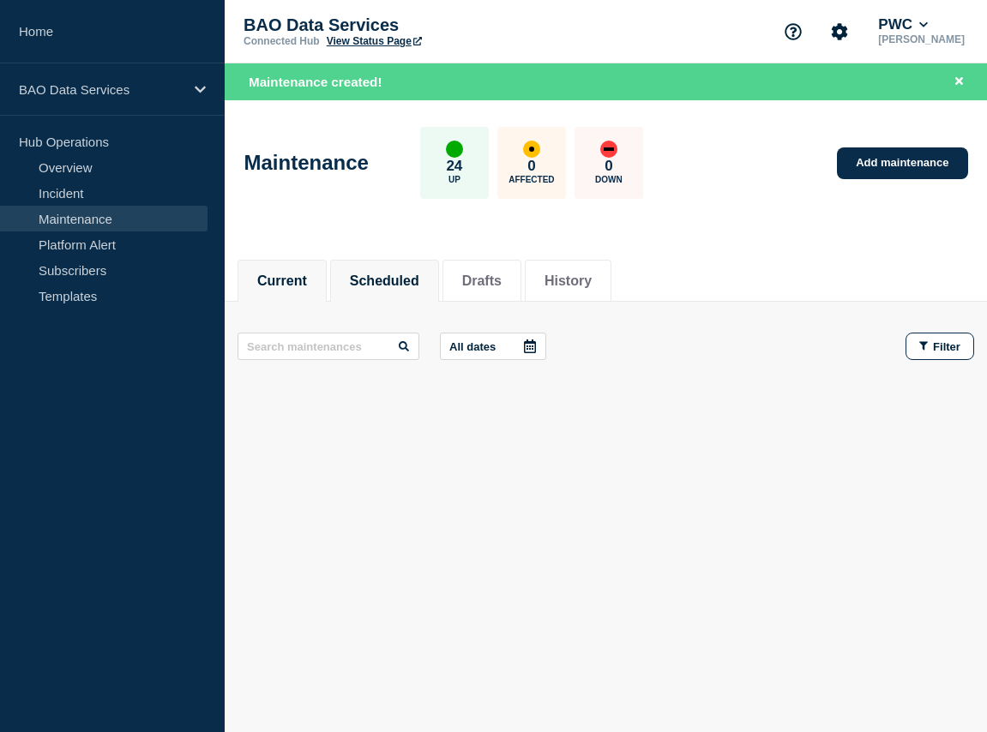
click at [317, 282] on li "Current" at bounding box center [281, 281] width 89 height 42
click at [491, 290] on li "Drafts" at bounding box center [481, 281] width 79 height 42
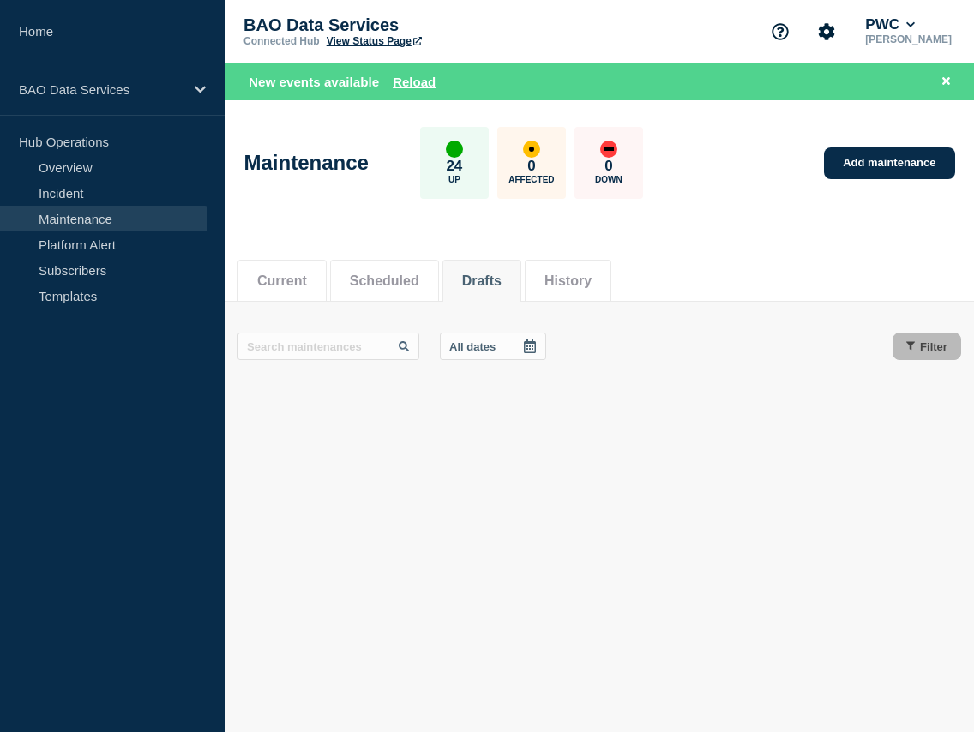
click at [583, 284] on button "History" at bounding box center [567, 280] width 47 height 15
